Goal: Task Accomplishment & Management: Complete application form

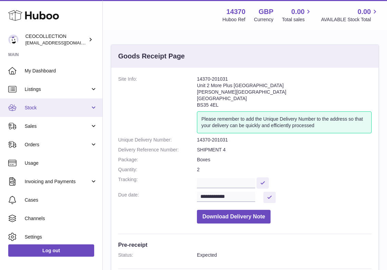
click at [55, 108] on span "Stock" at bounding box center [57, 108] width 65 height 7
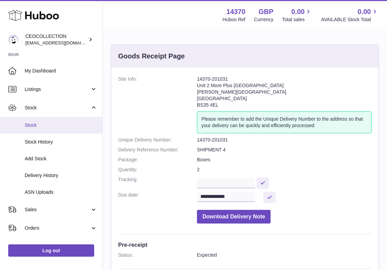
click at [45, 130] on link "Stock" at bounding box center [51, 125] width 102 height 17
click at [43, 126] on span "Stock" at bounding box center [61, 125] width 73 height 7
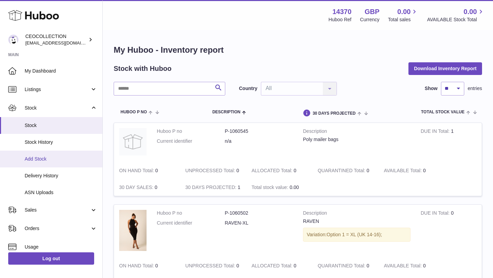
click at [42, 156] on span "Add Stock" at bounding box center [61, 159] width 73 height 7
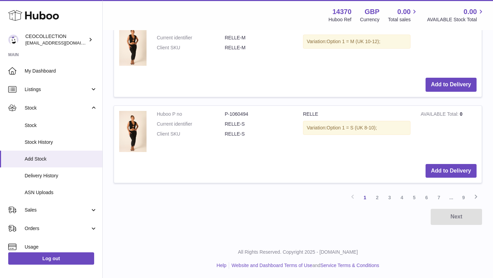
scroll to position [885, 0]
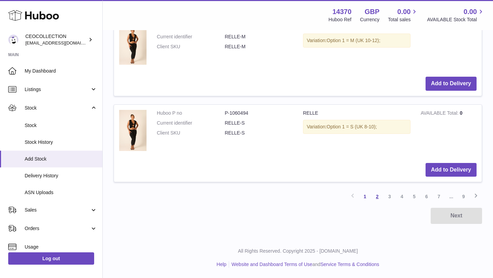
click at [378, 194] on link "2" at bounding box center [377, 196] width 12 height 12
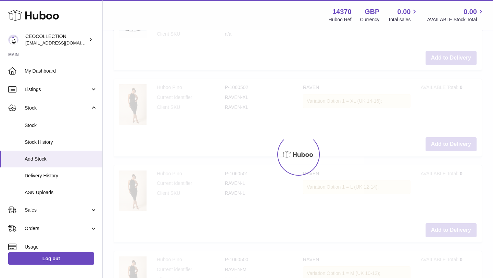
scroll to position [31, 0]
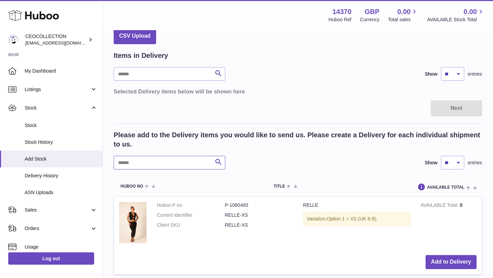
click at [178, 163] on input "text" at bounding box center [170, 163] width 112 height 14
type input "****"
click at [232, 179] on tr "Huboo no Title AVAILABLE Total Action" at bounding box center [298, 186] width 368 height 20
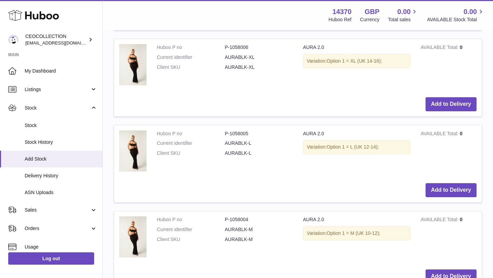
scroll to position [606, 0]
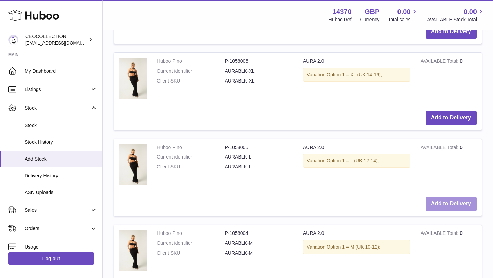
click at [450, 204] on button "Add to Delivery" at bounding box center [451, 204] width 51 height 14
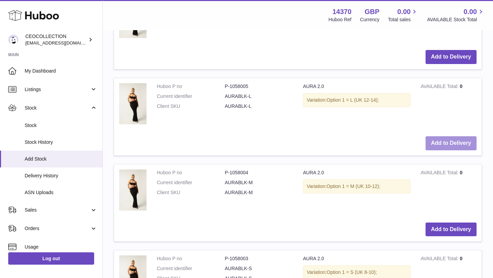
scroll to position [772, 0]
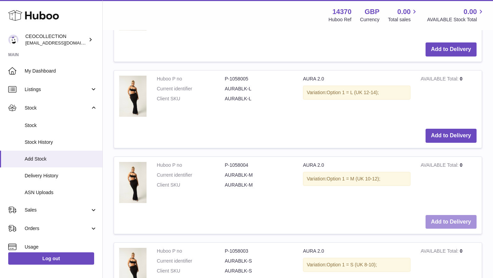
click at [436, 223] on button "Add to Delivery" at bounding box center [451, 222] width 51 height 14
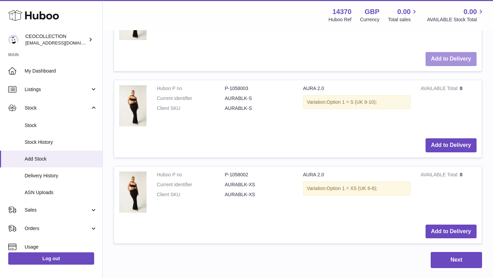
scroll to position [1022, 0]
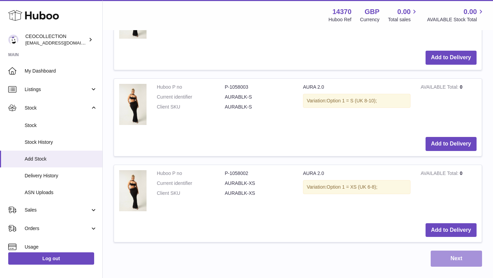
click at [437, 262] on button "Next" at bounding box center [456, 259] width 51 height 16
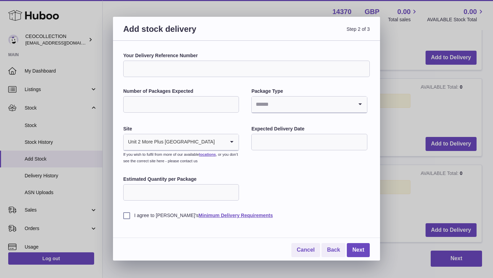
click at [405, 92] on div "Add stock delivery Step 2 of 3 Your Delivery Reference Number Number of Package…" at bounding box center [246, 139] width 493 height 278
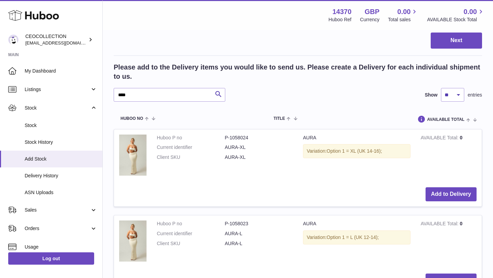
scroll to position [269, 0]
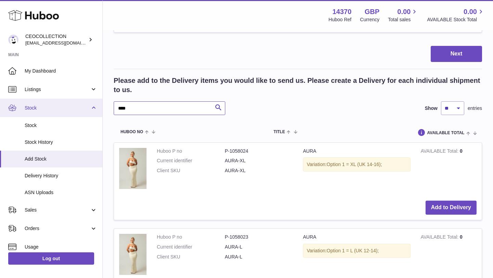
drag, startPoint x: 143, startPoint y: 111, endPoint x: 83, endPoint y: 109, distance: 60.6
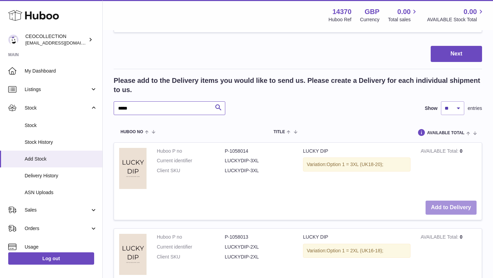
type input "*****"
click at [454, 207] on button "Add to Delivery" at bounding box center [451, 208] width 51 height 14
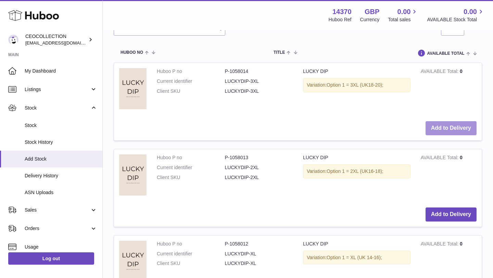
scroll to position [437, 0]
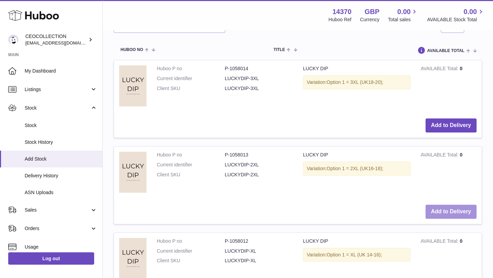
click at [451, 214] on button "Add to Delivery" at bounding box center [451, 212] width 51 height 14
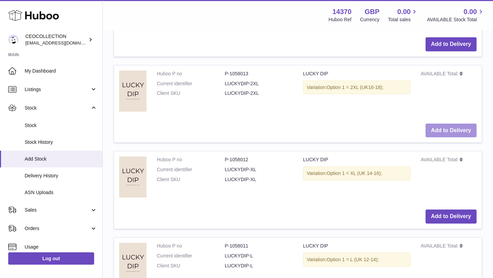
scroll to position [606, 0]
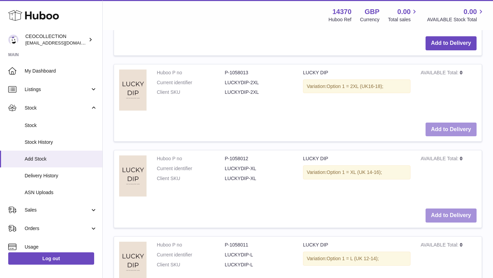
click at [451, 214] on button "Add to Delivery" at bounding box center [451, 215] width 51 height 14
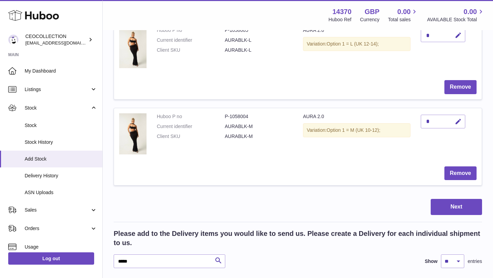
scroll to position [377, 0]
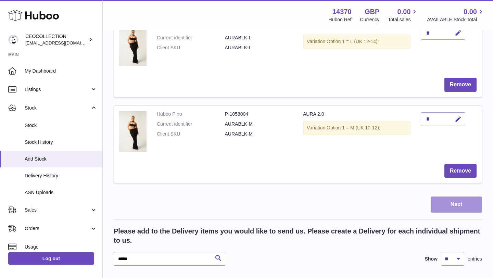
click at [459, 206] on button "Next" at bounding box center [456, 204] width 51 height 16
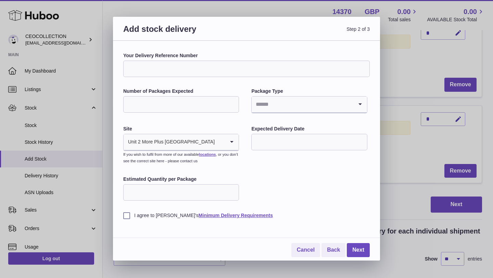
click at [204, 78] on div "Your Delivery Reference Number Number of Packages Expected Package Type Loading…" at bounding box center [246, 135] width 246 height 166
click at [206, 62] on input "Your Delivery Reference Number" at bounding box center [246, 69] width 246 height 16
type input "**********"
click at [181, 109] on input "Number of Packages Expected" at bounding box center [181, 104] width 116 height 16
type input "*"
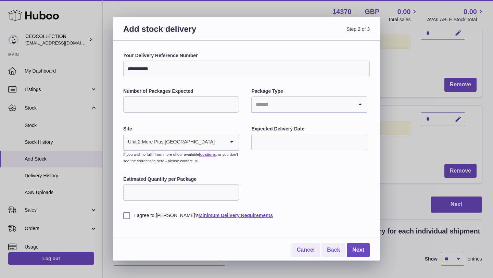
click at [275, 105] on input "Search for option" at bounding box center [302, 105] width 101 height 16
click at [274, 154] on li "Boxes" at bounding box center [309, 150] width 114 height 14
click at [188, 191] on input "Estimated Quantity per Package" at bounding box center [181, 192] width 116 height 16
type input "**"
click at [304, 139] on input "text" at bounding box center [309, 142] width 116 height 16
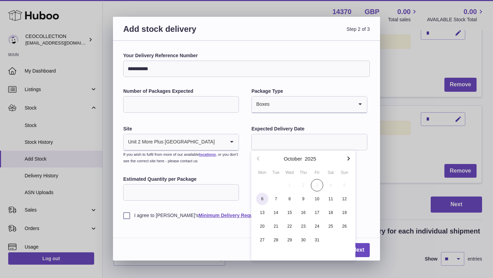
click at [261, 198] on span "6" at bounding box center [262, 199] width 12 height 12
type input "**********"
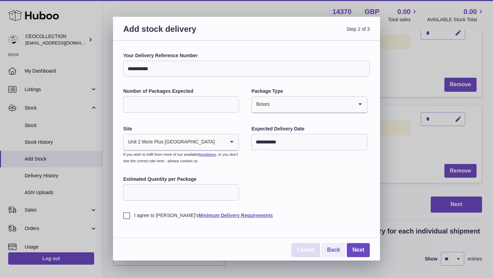
click at [306, 250] on link "Cancel" at bounding box center [305, 250] width 29 height 14
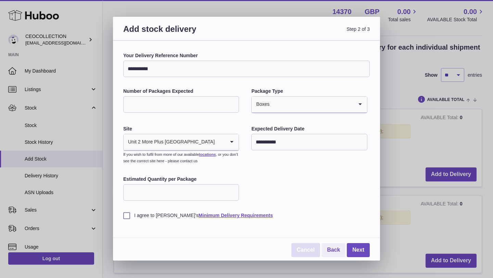
scroll to position [99, 0]
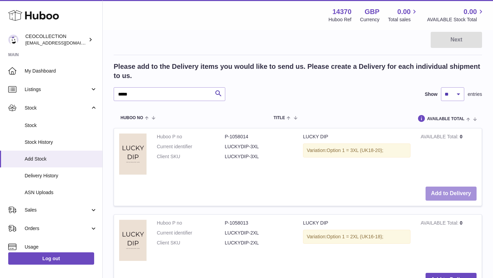
click at [448, 194] on button "Add to Delivery" at bounding box center [451, 194] width 51 height 14
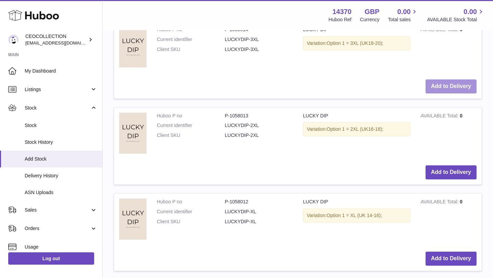
scroll to position [305, 0]
click at [468, 180] on td "Add to Delivery" at bounding box center [298, 172] width 368 height 24
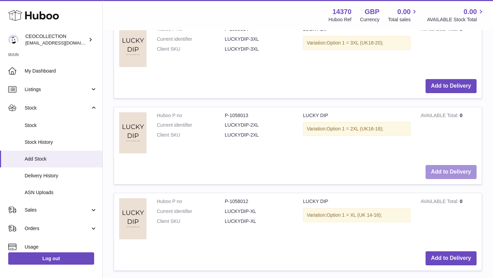
click at [457, 172] on button "Add to Delivery" at bounding box center [451, 172] width 51 height 14
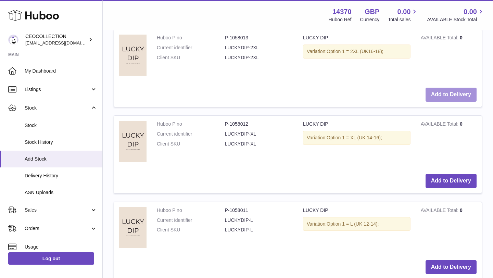
scroll to position [473, 0]
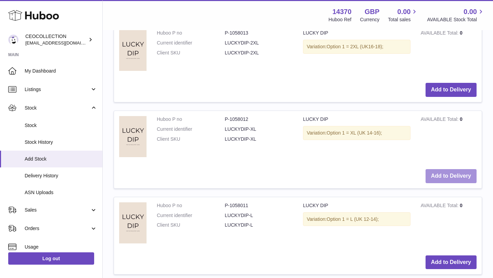
click at [456, 174] on button "Add to Delivery" at bounding box center [451, 176] width 51 height 14
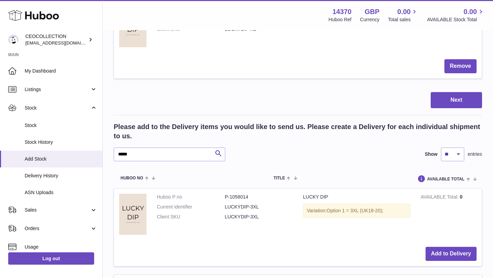
scroll to position [308, 0]
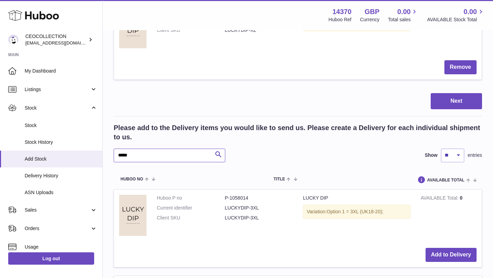
drag, startPoint x: 160, startPoint y: 156, endPoint x: 130, endPoint y: 161, distance: 30.1
click at [130, 161] on input "*****" at bounding box center [170, 156] width 112 height 14
drag, startPoint x: 137, startPoint y: 157, endPoint x: 75, endPoint y: 150, distance: 62.4
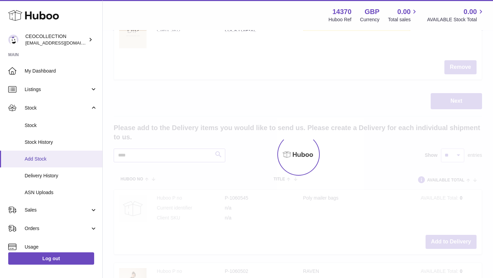
scroll to position [290, 0]
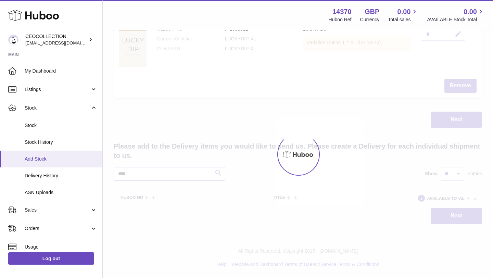
scroll to position [308, 0]
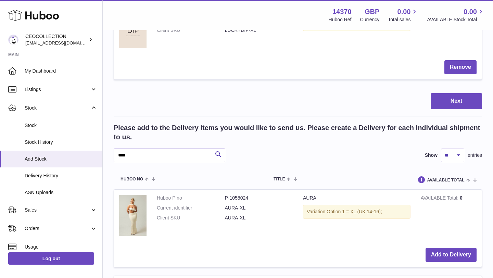
type input "****"
click at [341, 160] on div "**** Search Show ** ** ** *** entries" at bounding box center [298, 156] width 368 height 14
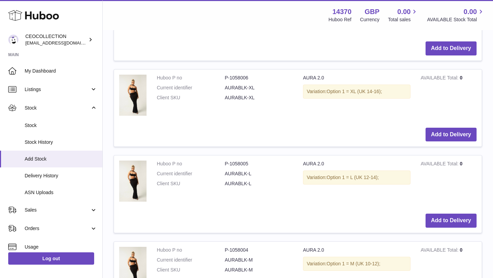
scroll to position [870, 0]
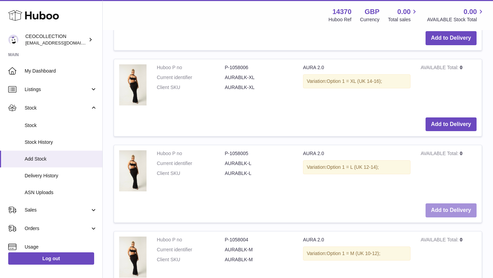
click at [460, 213] on button "Add to Delivery" at bounding box center [451, 210] width 51 height 14
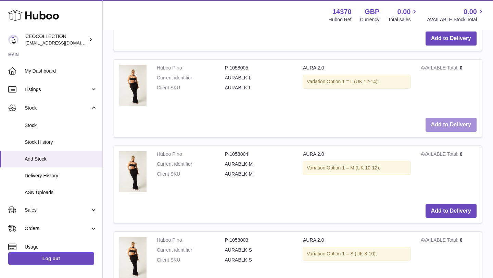
scroll to position [1052, 0]
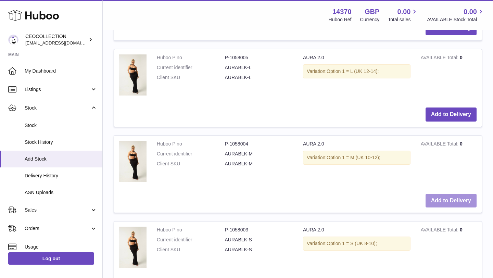
click at [463, 205] on button "Add to Delivery" at bounding box center [451, 201] width 51 height 14
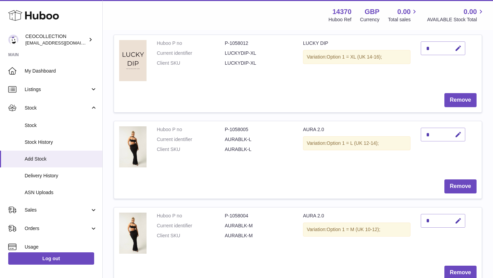
scroll to position [275, 0]
click at [436, 219] on div "*" at bounding box center [443, 221] width 45 height 14
click at [432, 220] on div "*" at bounding box center [443, 221] width 45 height 14
click at [427, 219] on div "*" at bounding box center [443, 221] width 45 height 14
click at [457, 221] on icon "button" at bounding box center [458, 221] width 7 height 7
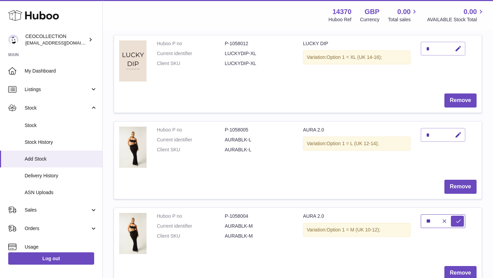
type input "**"
click at [432, 134] on div "*" at bounding box center [443, 135] width 45 height 14
click at [431, 134] on div "*" at bounding box center [443, 135] width 45 height 14
click at [458, 132] on icon "button" at bounding box center [458, 134] width 7 height 7
type input "*"
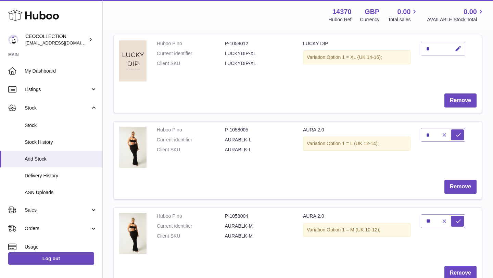
click at [427, 158] on td "*" at bounding box center [449, 148] width 66 height 53
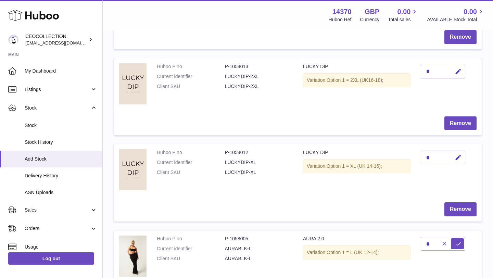
scroll to position [165, 0]
click at [429, 157] on div "*" at bounding box center [443, 158] width 45 height 14
click at [460, 160] on icon "button" at bounding box center [458, 158] width 7 height 7
type input "*"
type input "**"
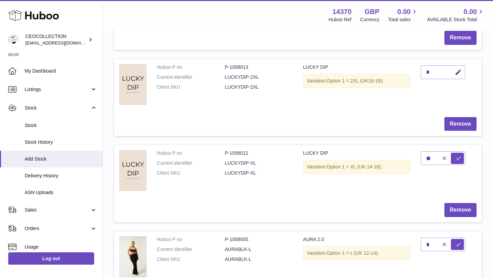
click at [406, 122] on td "Remove" at bounding box center [298, 124] width 368 height 24
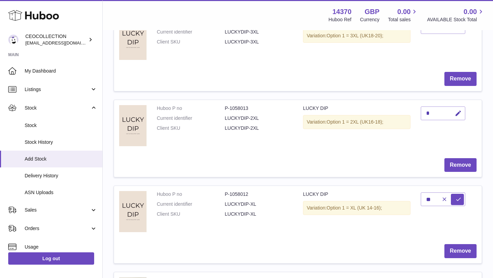
scroll to position [111, 0]
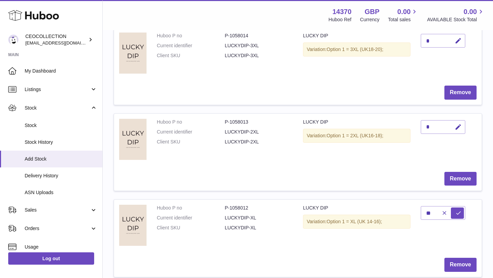
click at [433, 126] on div "*" at bounding box center [443, 127] width 45 height 14
click at [456, 128] on icon "button" at bounding box center [458, 127] width 7 height 7
type input "*"
click at [440, 41] on div "*" at bounding box center [443, 41] width 45 height 14
click at [456, 39] on icon "button" at bounding box center [458, 40] width 7 height 7
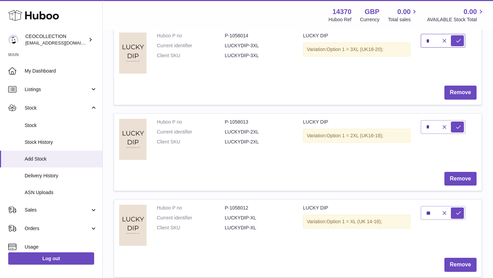
type input "*"
click at [481, 75] on td "*" at bounding box center [449, 53] width 66 height 53
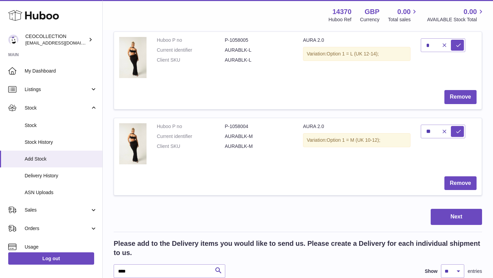
scroll to position [357, 0]
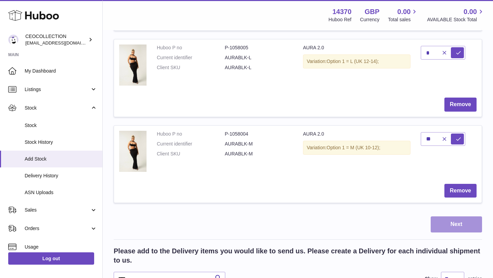
click at [443, 223] on button "Next" at bounding box center [456, 224] width 51 height 16
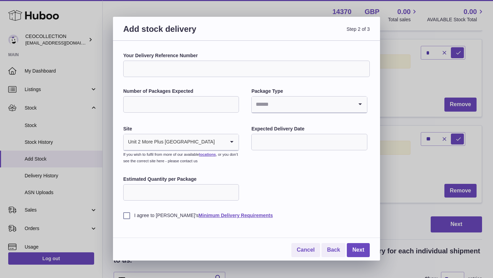
click at [179, 75] on input "Your Delivery Reference Number" at bounding box center [246, 69] width 246 height 16
type input "**********"
click at [168, 108] on input "Number of Packages Expected" at bounding box center [181, 104] width 116 height 16
type input "*"
click at [287, 109] on input "Search for option" at bounding box center [302, 105] width 101 height 16
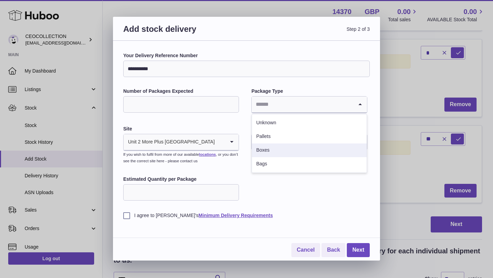
click at [278, 152] on li "Boxes" at bounding box center [309, 150] width 114 height 14
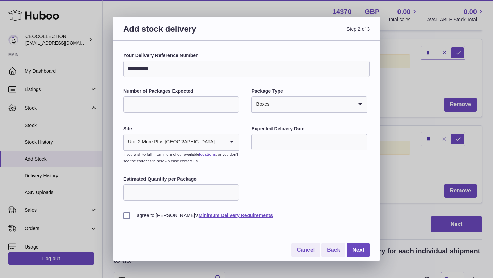
click at [292, 146] on input "text" at bounding box center [309, 142] width 116 height 16
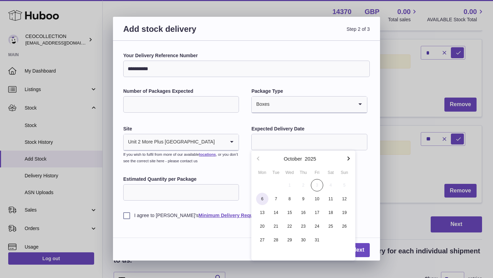
click at [261, 200] on span "6" at bounding box center [262, 199] width 12 height 12
type input "**********"
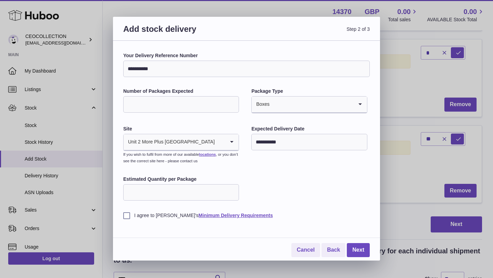
click at [204, 194] on input "Estimated Quantity per Package" at bounding box center [181, 192] width 116 height 16
type input "**"
click at [126, 217] on label "I agree to [PERSON_NAME]'s Minimum Delivery Requirements" at bounding box center [246, 215] width 246 height 7
click at [354, 255] on link "Next" at bounding box center [358, 250] width 23 height 14
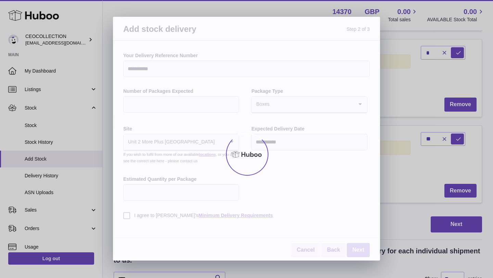
scroll to position [338, 0]
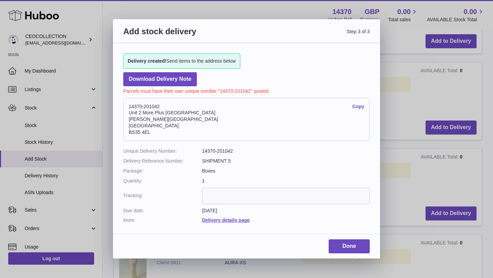
click at [315, 158] on dd "SHIPMENT 5" at bounding box center [286, 161] width 168 height 7
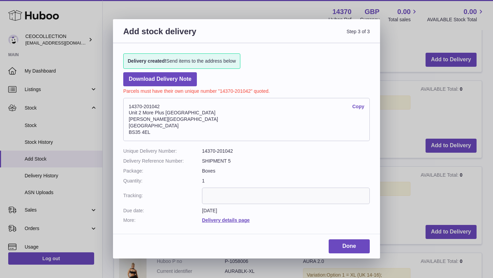
scroll to position [406, 0]
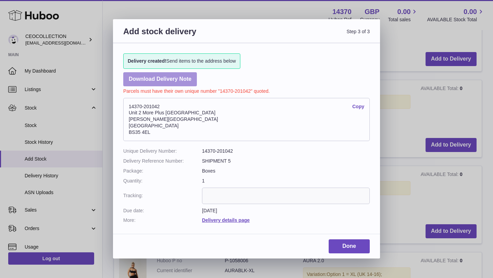
click at [151, 76] on link "Download Delivery Note" at bounding box center [160, 79] width 74 height 14
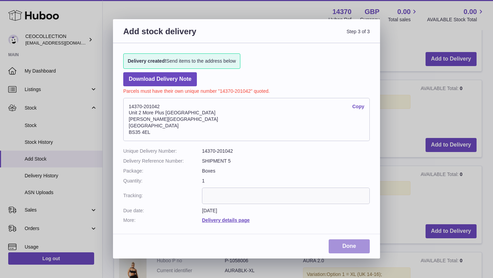
click at [341, 252] on link "Done" at bounding box center [349, 246] width 41 height 14
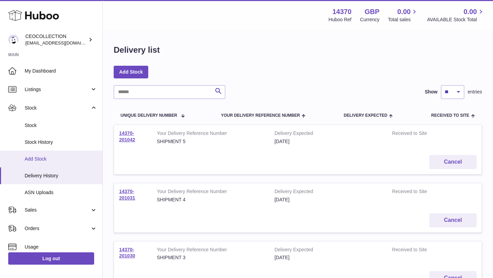
click at [53, 162] on span "Add Stock" at bounding box center [61, 159] width 73 height 7
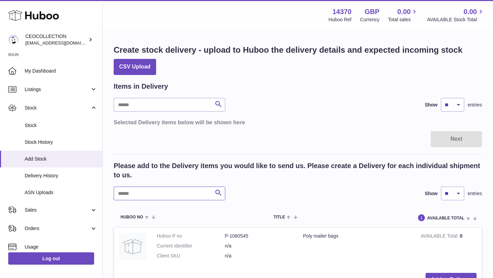
click at [148, 195] on input "text" at bounding box center [170, 194] width 112 height 14
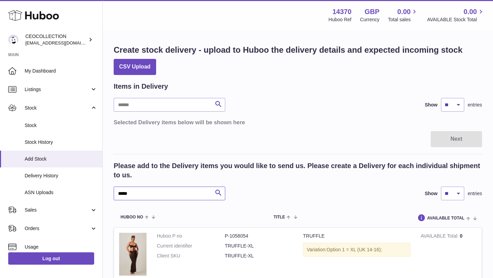
type input "*****"
click at [297, 191] on div "***** Search Show ** ** ** *** entries" at bounding box center [298, 194] width 368 height 14
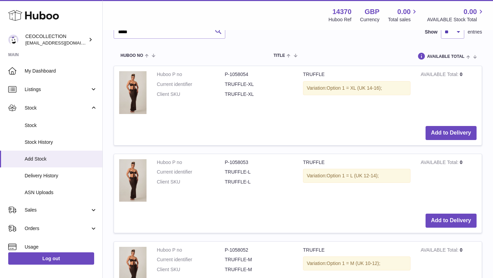
scroll to position [164, 0]
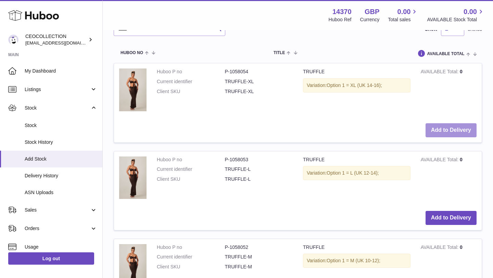
click at [454, 132] on button "Add to Delivery" at bounding box center [451, 130] width 51 height 14
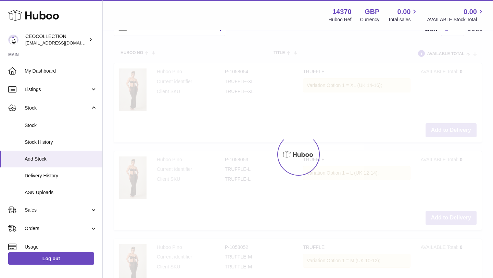
scroll to position [264, 0]
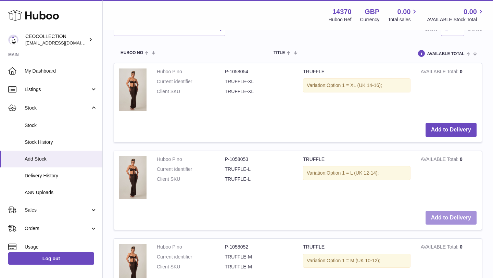
click at [441, 216] on button "Add to Delivery" at bounding box center [451, 218] width 51 height 14
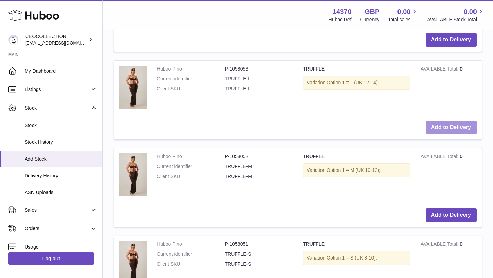
scroll to position [447, 0]
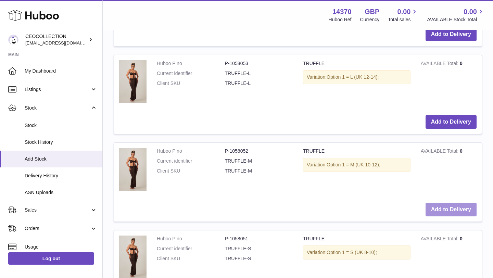
click at [445, 212] on button "Add to Delivery" at bounding box center [451, 210] width 51 height 14
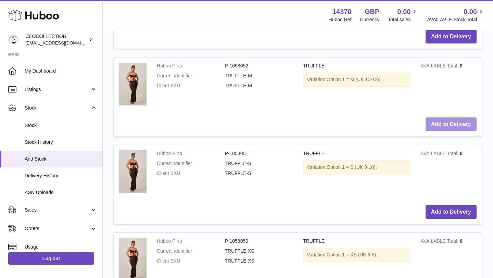
scroll to position [631, 0]
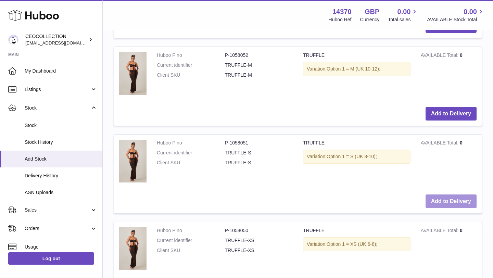
click at [455, 201] on button "Add to Delivery" at bounding box center [451, 201] width 51 height 14
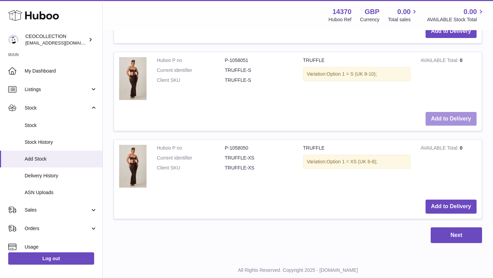
scroll to position [820, 0]
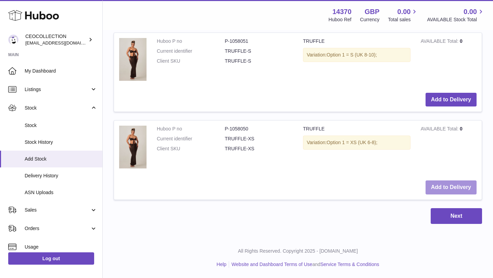
click at [463, 190] on button "Add to Delivery" at bounding box center [451, 187] width 51 height 14
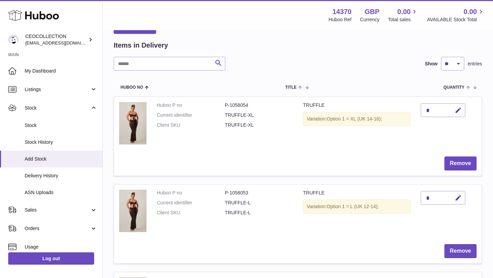
scroll to position [55, 0]
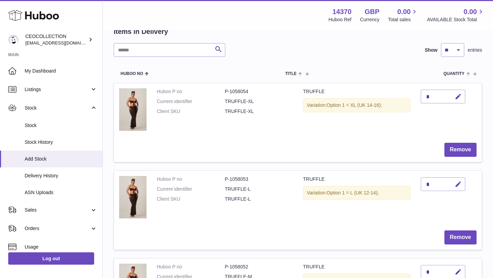
click at [433, 97] on div "*" at bounding box center [443, 97] width 45 height 14
click at [460, 98] on icon "button" at bounding box center [458, 96] width 7 height 7
type input "*"
click at [455, 182] on icon "button" at bounding box center [458, 184] width 7 height 7
drag, startPoint x: 430, startPoint y: 182, endPoint x: 357, endPoint y: 179, distance: 73.7
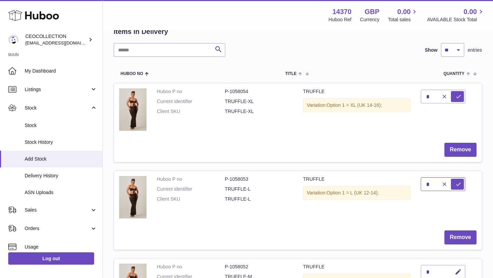
click at [359, 179] on tr "Huboo P no P-1058053 Current identifier TRUFFLE-L Client SKU TRUFFLE-L TRUFFLE …" at bounding box center [298, 209] width 368 height 79
click at [392, 151] on td "Remove" at bounding box center [298, 150] width 368 height 24
click at [459, 92] on button "submit" at bounding box center [457, 96] width 13 height 11
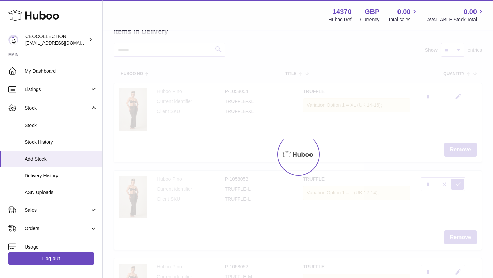
type input "*"
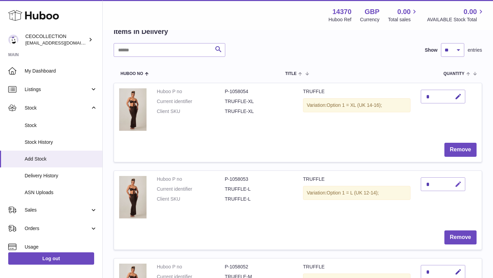
click at [460, 184] on icon "button" at bounding box center [458, 184] width 7 height 7
type input "*"
click at [460, 186] on icon "submit" at bounding box center [458, 184] width 6 height 6
click at [445, 211] on td "*" at bounding box center [449, 198] width 66 height 54
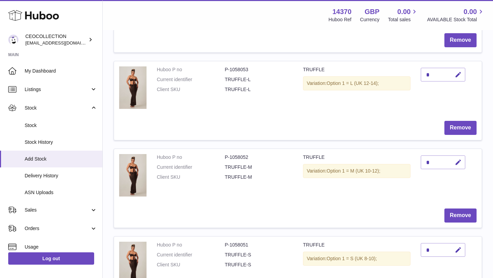
scroll to position [178, 0]
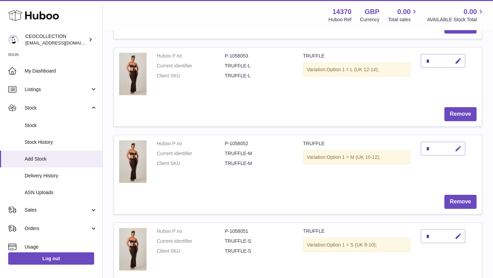
click at [458, 147] on icon "button" at bounding box center [458, 148] width 7 height 7
type input "**"
click at [455, 149] on icon "submit" at bounding box center [458, 148] width 6 height 6
click at [427, 167] on td "**" at bounding box center [449, 162] width 66 height 54
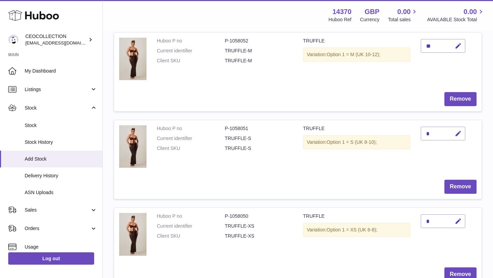
scroll to position [301, 0]
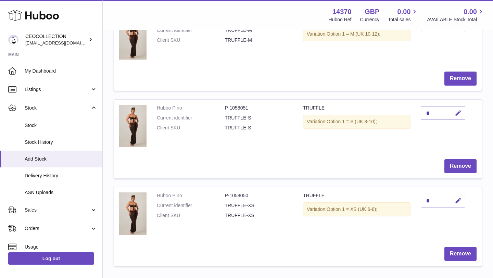
click at [457, 113] on icon "button" at bounding box center [458, 113] width 7 height 7
click at [433, 112] on input "*" at bounding box center [443, 113] width 45 height 14
type input "**"
click at [461, 113] on icon "submit" at bounding box center [458, 113] width 6 height 6
click at [428, 140] on td "**" at bounding box center [449, 127] width 66 height 54
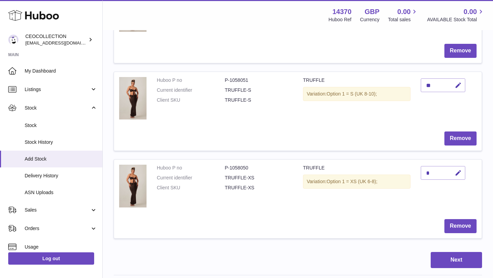
scroll to position [342, 0]
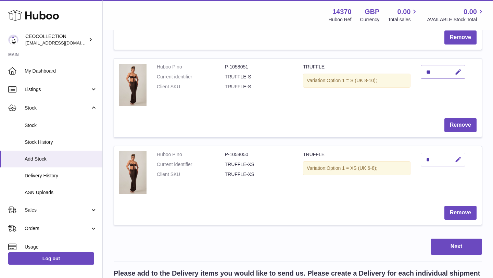
click at [460, 161] on icon "button" at bounding box center [458, 159] width 7 height 7
type input "**"
click at [458, 157] on icon "submit" at bounding box center [458, 159] width 6 height 6
click at [439, 250] on button "Next" at bounding box center [456, 247] width 51 height 16
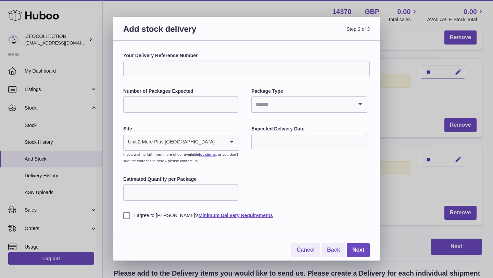
click at [176, 76] on input "Your Delivery Reference Number" at bounding box center [246, 69] width 246 height 16
type input "**********"
click at [159, 103] on input "Number of Packages Expected" at bounding box center [181, 104] width 116 height 16
type input "*"
click at [282, 109] on input "Search for option" at bounding box center [302, 105] width 101 height 16
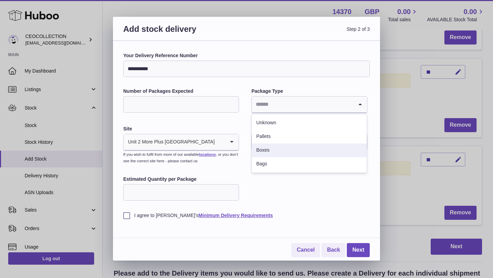
click at [270, 154] on li "Boxes" at bounding box center [309, 150] width 114 height 14
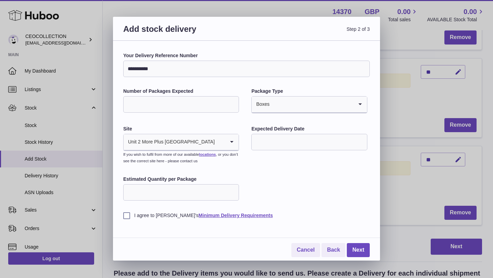
click at [267, 143] on input "text" at bounding box center [309, 142] width 116 height 16
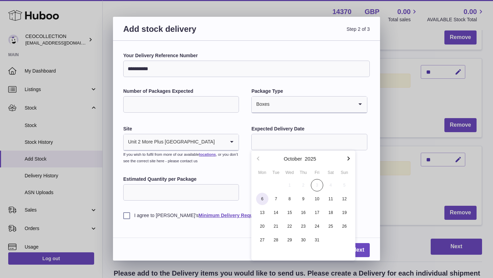
click at [264, 198] on span "6" at bounding box center [262, 199] width 12 height 12
type input "**********"
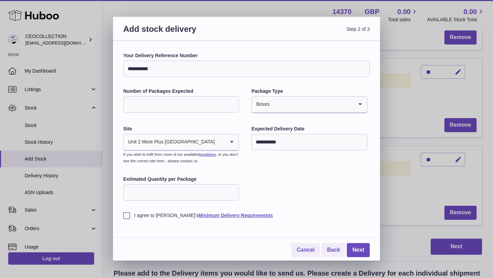
click at [205, 192] on input "Estimated Quantity per Package" at bounding box center [181, 192] width 116 height 16
type input "**"
click at [127, 215] on label "I agree to [PERSON_NAME]'s Minimum Delivery Requirements" at bounding box center [246, 215] width 246 height 7
click at [221, 63] on input "**********" at bounding box center [246, 69] width 246 height 16
click at [221, 64] on input "**********" at bounding box center [246, 69] width 246 height 16
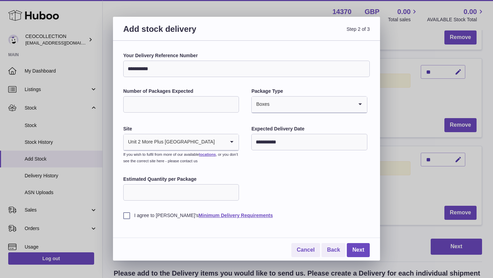
click at [221, 69] on input "**********" at bounding box center [246, 69] width 246 height 16
click at [361, 249] on link "Next" at bounding box center [358, 250] width 23 height 14
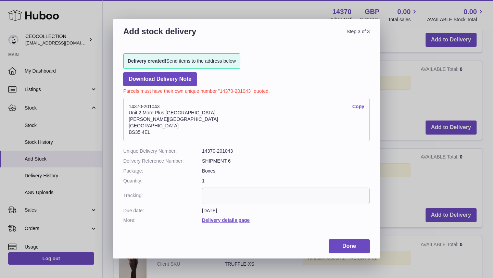
scroll to position [323, 0]
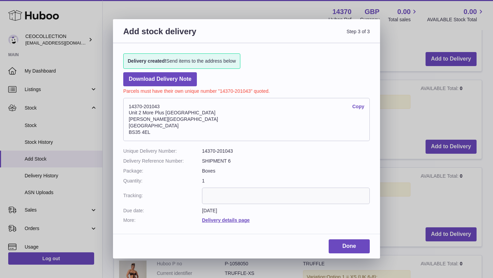
click at [255, 199] on input "text" at bounding box center [286, 196] width 168 height 16
type input "**********"
click at [340, 249] on link "Done" at bounding box center [349, 246] width 41 height 14
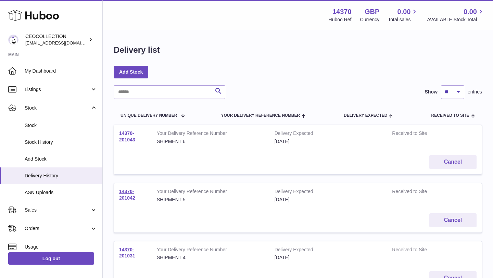
click at [132, 136] on link "14370-201043" at bounding box center [127, 136] width 16 height 12
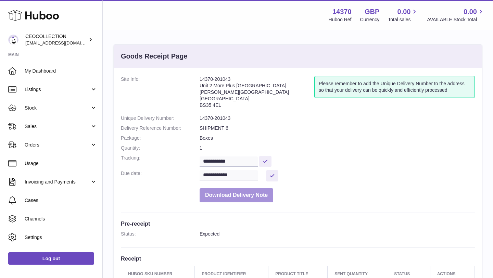
click at [225, 197] on button "Download Delivery Note" at bounding box center [237, 195] width 74 height 14
click at [248, 161] on input "**********" at bounding box center [229, 161] width 58 height 10
type input "*********"
drag, startPoint x: 223, startPoint y: 106, endPoint x: 200, endPoint y: 105, distance: 22.3
click at [200, 106] on address "14370-201043 Unit 2 More Plus Central Park Hudson Ave Severn Beach BS35 4EL" at bounding box center [257, 94] width 115 height 36
